Goal: Communication & Community: Share content

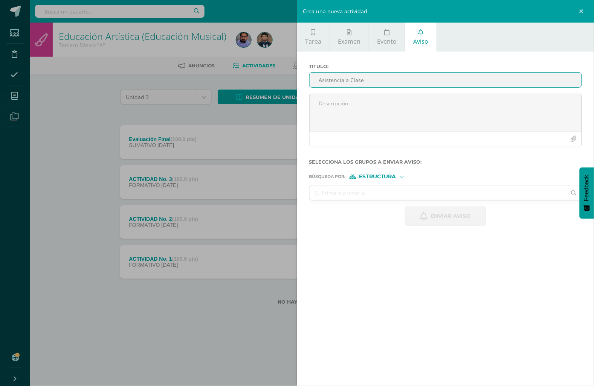
type input "Asistencia a Clase"
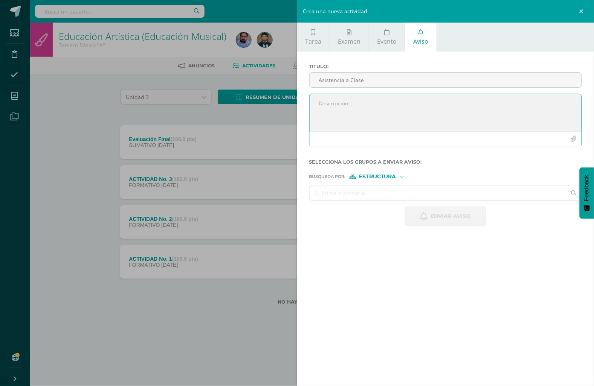
click at [387, 176] on span "Estructura" at bounding box center [377, 177] width 37 height 4
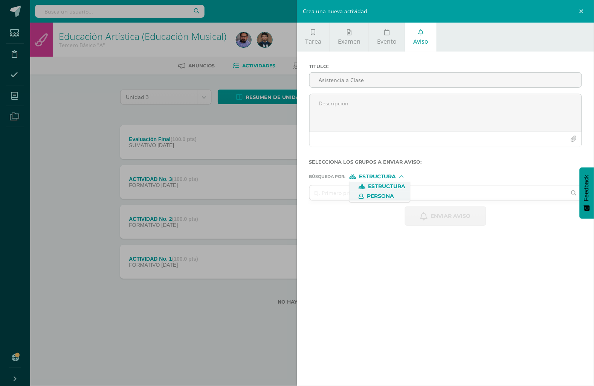
click at [386, 198] on span "Persona" at bounding box center [380, 196] width 27 height 4
click at [382, 198] on input "text" at bounding box center [438, 193] width 257 height 15
type input "[PERSON_NAME]"
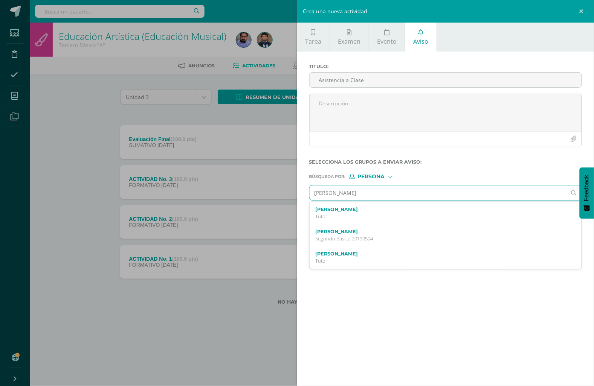
drag, startPoint x: 356, startPoint y: 230, endPoint x: 356, endPoint y: 213, distance: 16.9
click at [356, 227] on div "[PERSON_NAME] Segundo Básico 20190504" at bounding box center [446, 235] width 272 height 22
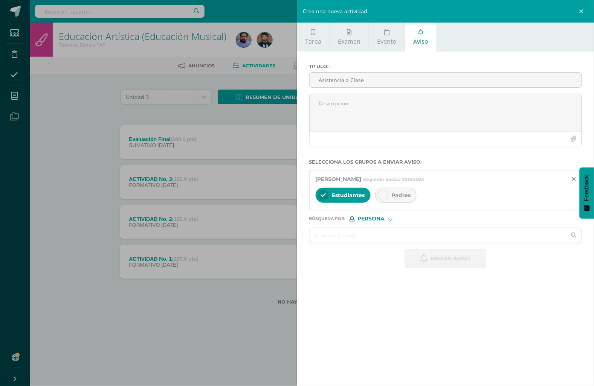
click at [364, 233] on input "text" at bounding box center [438, 235] width 257 height 15
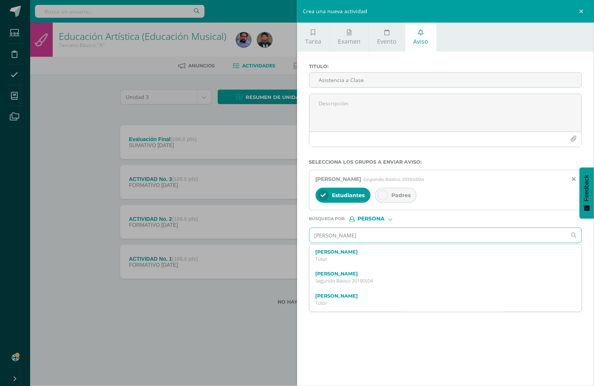
type input "[PERSON_NAME]"
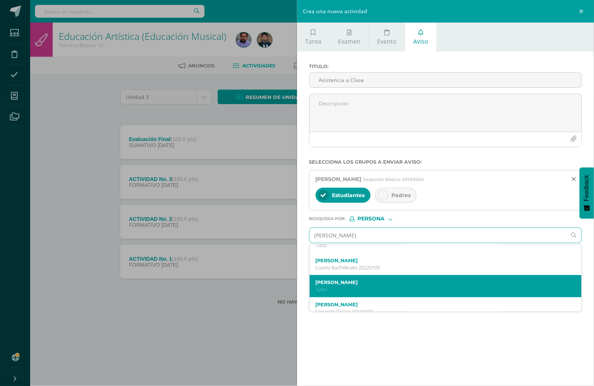
scroll to position [84, 0]
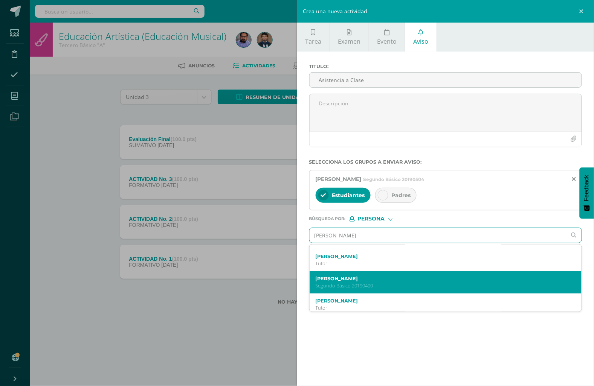
click at [390, 284] on p "Segundo Básico 20190400" at bounding box center [440, 286] width 249 height 6
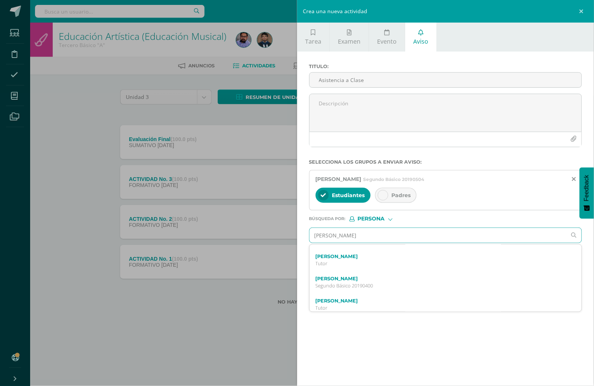
scroll to position [0, 0]
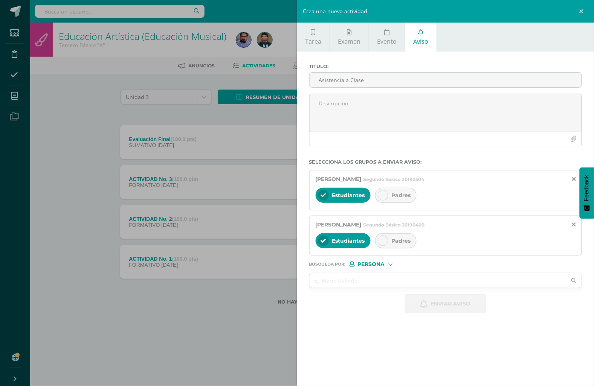
click at [370, 280] on input "text" at bounding box center [438, 280] width 257 height 15
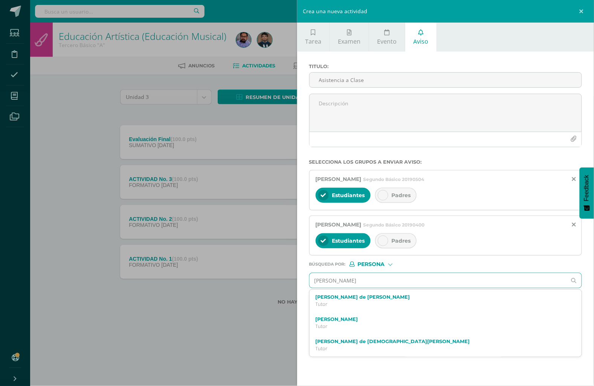
type input "[PERSON_NAME]"
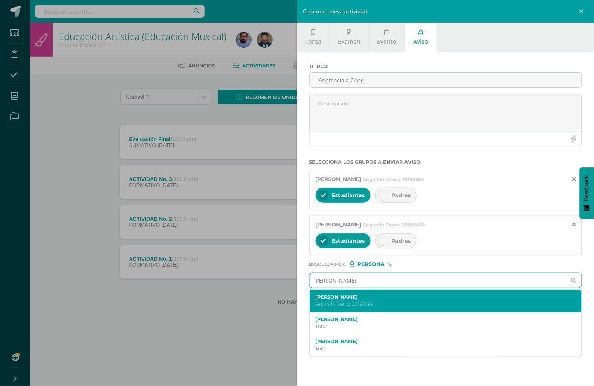
click at [371, 302] on p "Segundo Básico 20190499" at bounding box center [440, 304] width 249 height 6
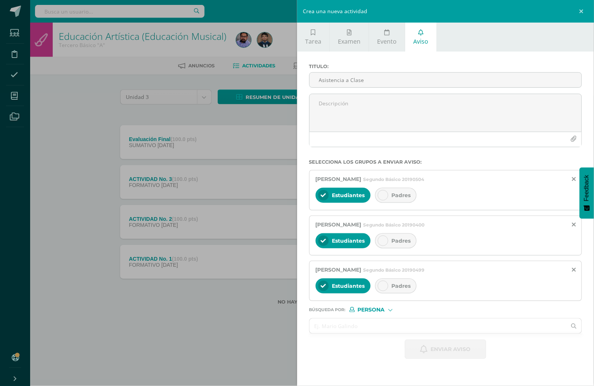
click at [396, 242] on span "Padres" at bounding box center [401, 241] width 19 height 7
drag, startPoint x: 402, startPoint y: 294, endPoint x: 402, endPoint y: 284, distance: 10.5
click at [402, 291] on div "Estudiantes Padres" at bounding box center [446, 287] width 260 height 18
drag, startPoint x: 402, startPoint y: 284, endPoint x: 403, endPoint y: 217, distance: 67.0
click at [402, 282] on div "Padres" at bounding box center [395, 286] width 41 height 15
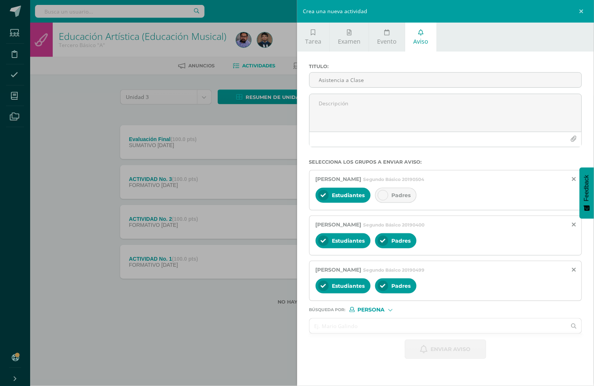
drag, startPoint x: 400, startPoint y: 195, endPoint x: 396, endPoint y: 197, distance: 4.4
click at [399, 195] on span "Padres" at bounding box center [401, 195] width 19 height 7
click at [389, 322] on input "text" at bounding box center [438, 326] width 257 height 15
type input "edilsa"
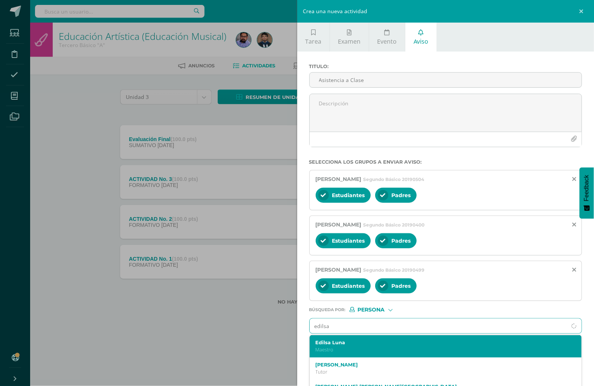
click at [373, 349] on p "Maestro" at bounding box center [440, 350] width 249 height 6
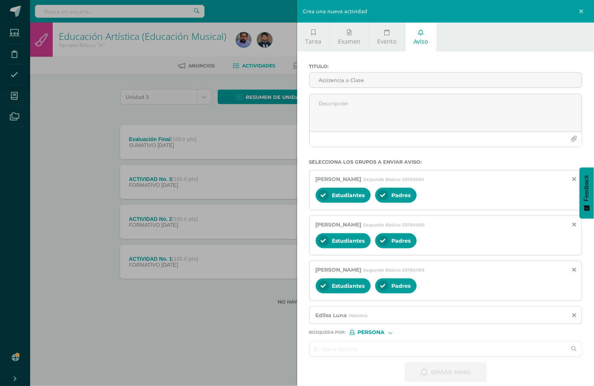
click at [369, 347] on input "text" at bounding box center [438, 349] width 257 height 15
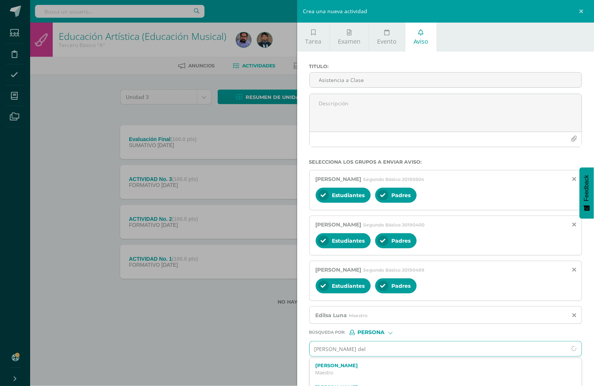
type input "[PERSON_NAME]"
drag, startPoint x: 364, startPoint y: 369, endPoint x: 364, endPoint y: 354, distance: 15.1
click at [364, 366] on div "[PERSON_NAME]" at bounding box center [440, 369] width 249 height 13
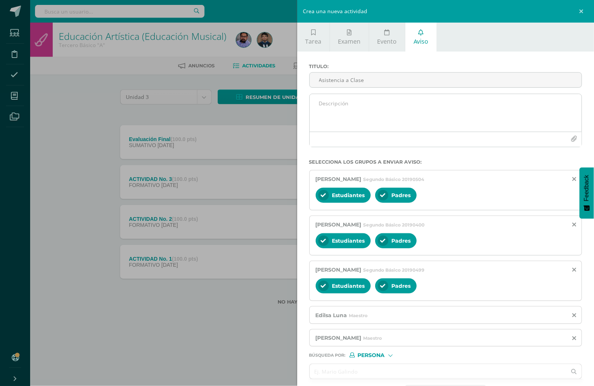
drag, startPoint x: 351, startPoint y: 91, endPoint x: 349, endPoint y: 95, distance: 3.9
click at [349, 93] on div "Titulo : Asistencia a Clase" at bounding box center [445, 79] width 279 height 30
drag, startPoint x: 333, startPoint y: 102, endPoint x: 311, endPoint y: 137, distance: 41.4
click at [328, 107] on textarea at bounding box center [446, 113] width 272 height 38
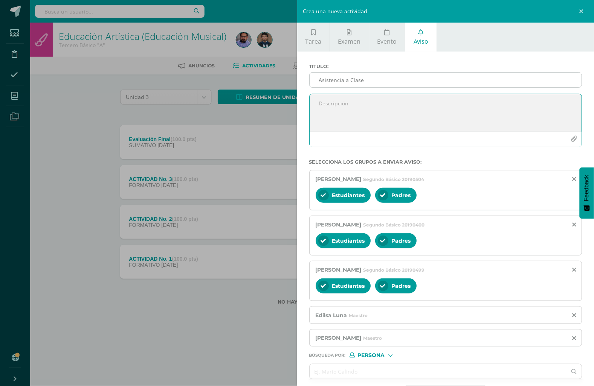
click at [385, 82] on input "Asistencia a Clase" at bounding box center [446, 80] width 272 height 15
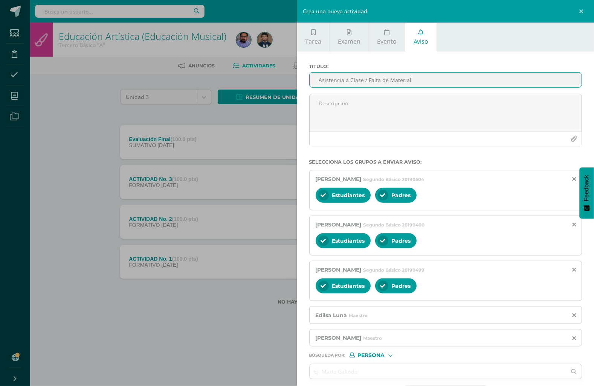
type input "Asistencia a Clase / Falta de Material"
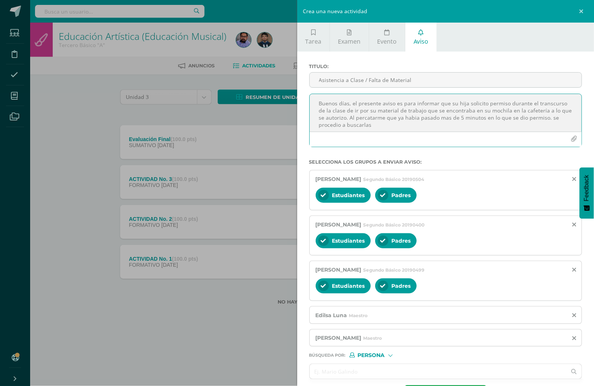
drag, startPoint x: 419, startPoint y: 117, endPoint x: 413, endPoint y: 119, distance: 6.7
click at [416, 117] on textarea "Buenos días, el presente aviso es para informar que su hija solicito permiso du…" at bounding box center [446, 113] width 272 height 38
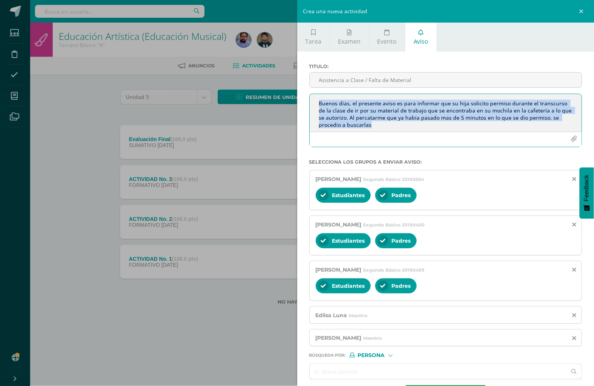
drag, startPoint x: 421, startPoint y: 113, endPoint x: 409, endPoint y: 129, distance: 19.4
click at [401, 131] on div "Buenos días, el presente aviso es para informar que su hija solicito permiso du…" at bounding box center [445, 120] width 273 height 53
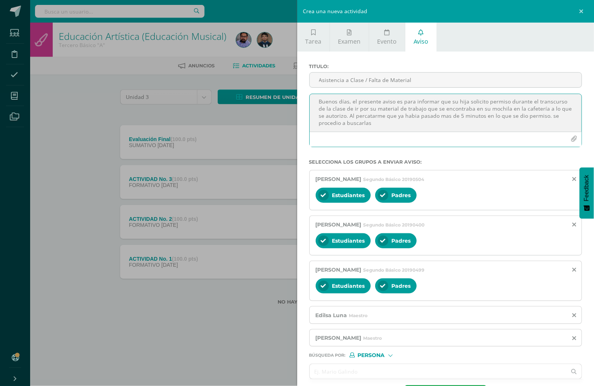
click at [424, 117] on textarea "Buenos días, el presente aviso es para informar que su hija solicito permiso du…" at bounding box center [446, 113] width 272 height 38
click at [334, 127] on textarea "Buenos días, el presente aviso es para informar que su hija solicito permiso du…" at bounding box center [446, 113] width 272 height 38
click at [396, 124] on textarea "Buenos días, el presente aviso es para informar que su hija solicito permiso du…" at bounding box center [446, 113] width 272 height 38
click at [558, 113] on textarea "Buenos días, el presente aviso es para informar que su hija solicito permiso du…" at bounding box center [446, 113] width 272 height 38
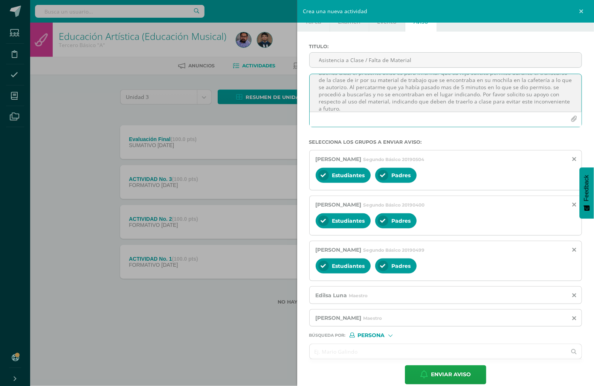
scroll to position [31, 0]
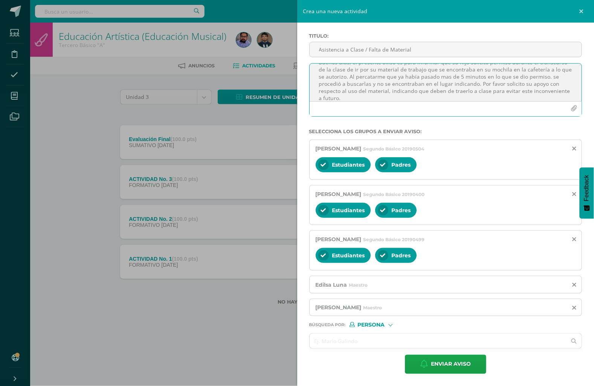
type textarea "Buenos días, el presente aviso es para informar que su hija solicito permiso du…"
click at [345, 167] on span "Estudiantes" at bounding box center [348, 165] width 33 height 7
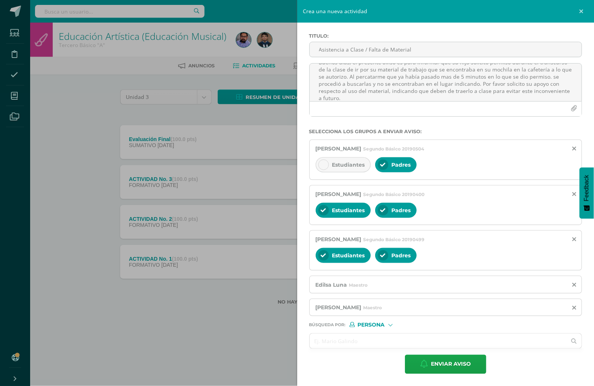
click at [350, 213] on div "Estudiantes" at bounding box center [343, 210] width 55 height 15
click at [348, 249] on div "Estudiantes" at bounding box center [343, 255] width 55 height 15
click at [358, 163] on span "Estudiantes" at bounding box center [348, 165] width 33 height 7
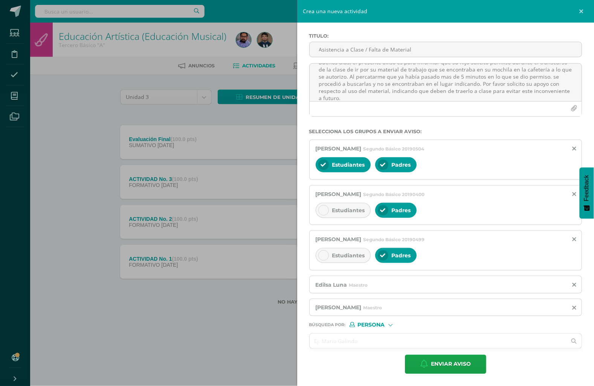
click at [352, 208] on span "Estudiantes" at bounding box center [348, 210] width 33 height 7
click at [343, 258] on span "Estudiantes" at bounding box center [348, 255] width 33 height 7
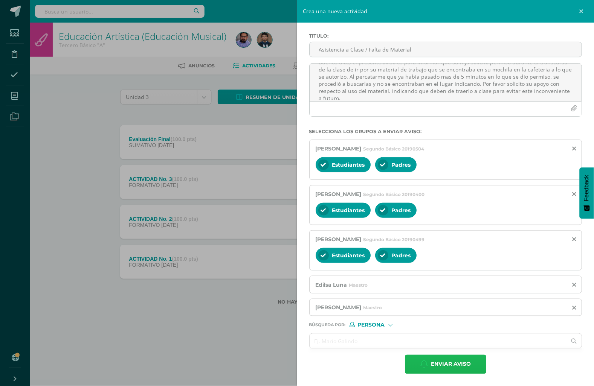
click at [446, 364] on span "Enviar aviso" at bounding box center [451, 364] width 40 height 18
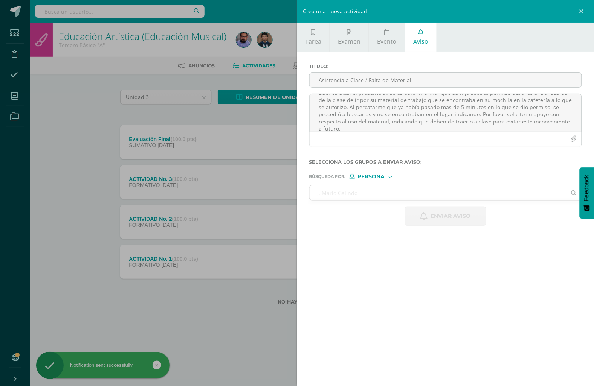
scroll to position [0, 0]
